Goal: Find specific page/section: Find specific page/section

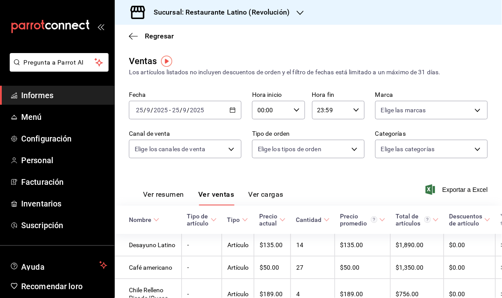
click at [59, 102] on link "Informes" at bounding box center [57, 95] width 114 height 19
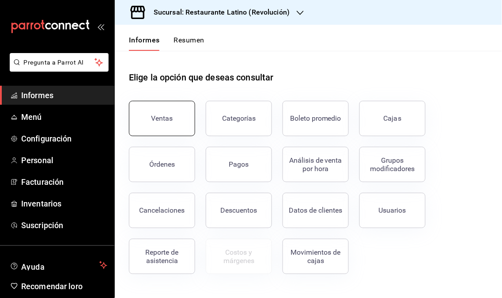
click at [146, 114] on button "Ventas" at bounding box center [162, 118] width 66 height 35
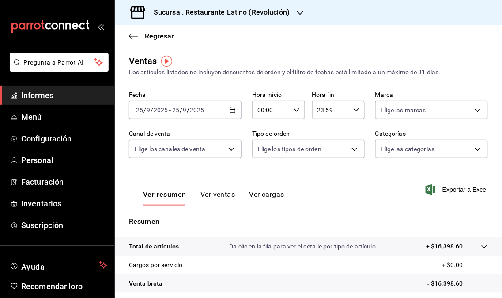
click at [298, 12] on icon "button" at bounding box center [300, 12] width 7 height 7
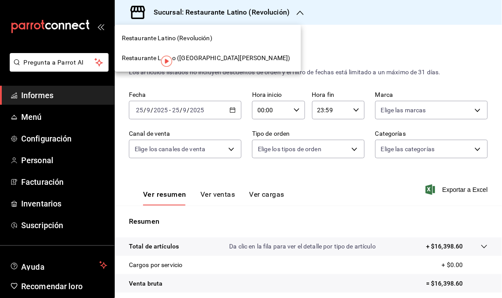
click at [205, 57] on font "Restaurante Latino ([GEOGRAPHIC_DATA][PERSON_NAME])" at bounding box center [206, 57] width 169 height 7
